Goal: Check status: Check status

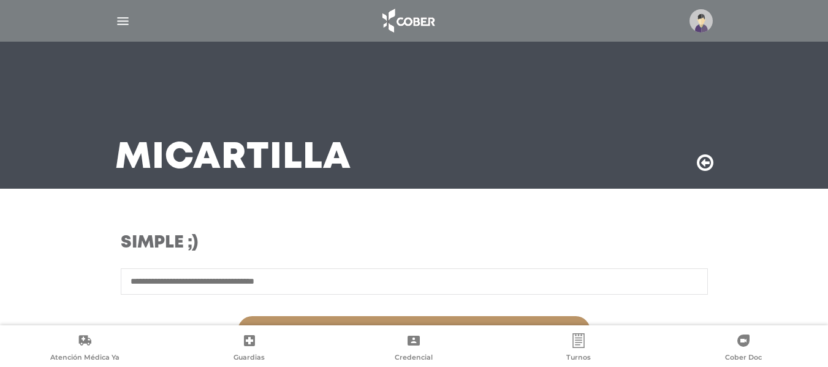
click at [122, 19] on img "button" at bounding box center [122, 20] width 15 height 15
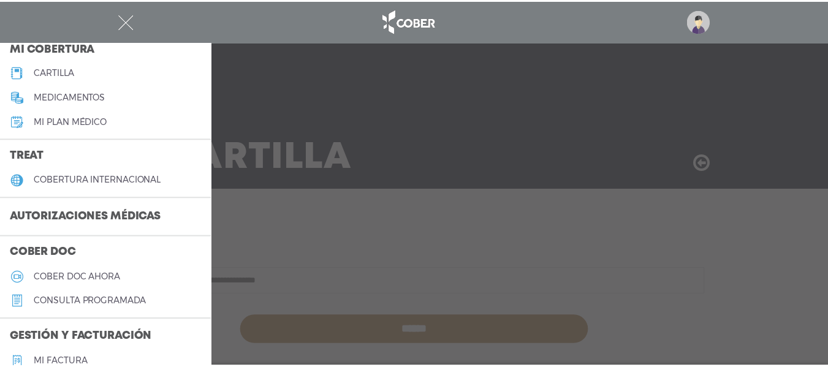
scroll to position [163, 0]
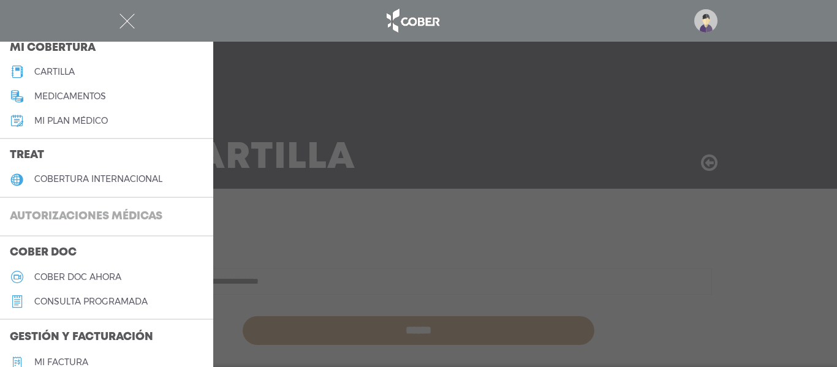
click at [122, 211] on h3 "Autorizaciones médicas" at bounding box center [86, 216] width 172 height 23
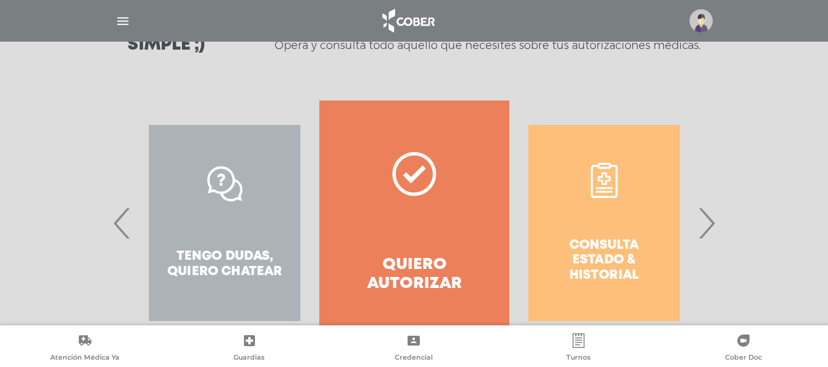
scroll to position [199, 0]
click at [709, 227] on span "›" at bounding box center [706, 222] width 24 height 66
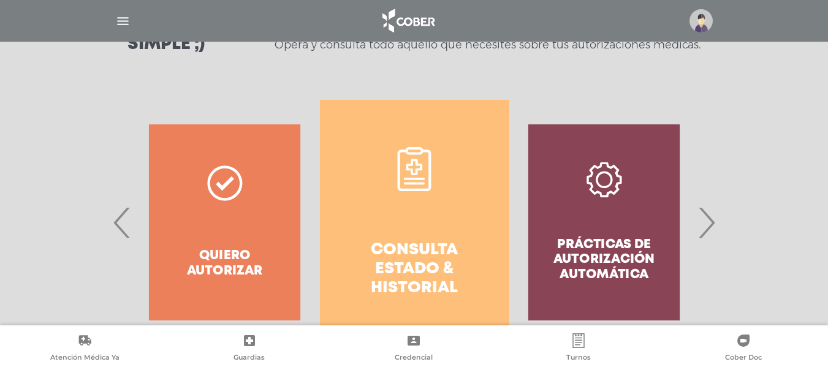
click at [394, 258] on h4 "Consulta estado & historial" at bounding box center [414, 270] width 145 height 58
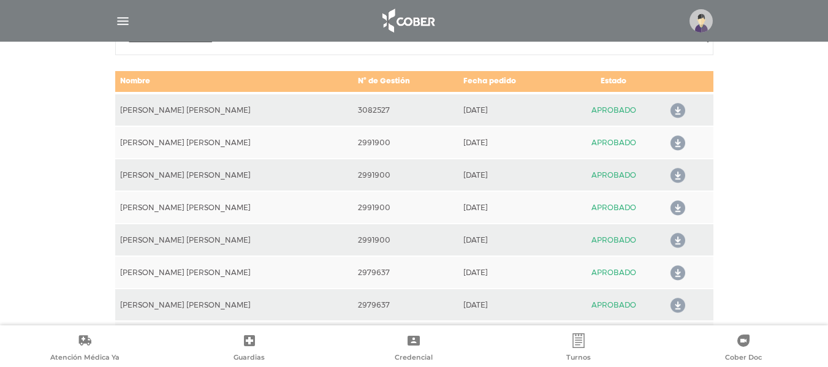
scroll to position [634, 0]
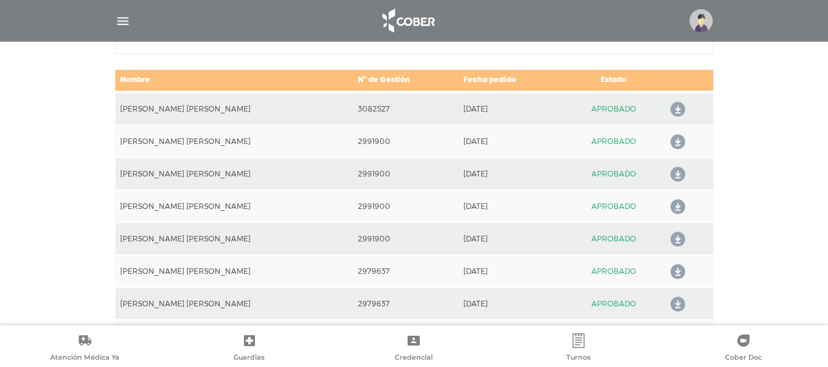
click at [394, 258] on td "2979637" at bounding box center [405, 271] width 105 height 32
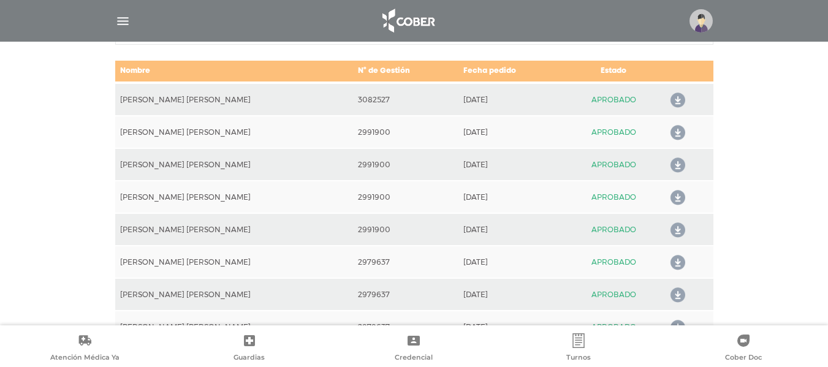
scroll to position [642, 0]
